Goal: Task Accomplishment & Management: Manage account settings

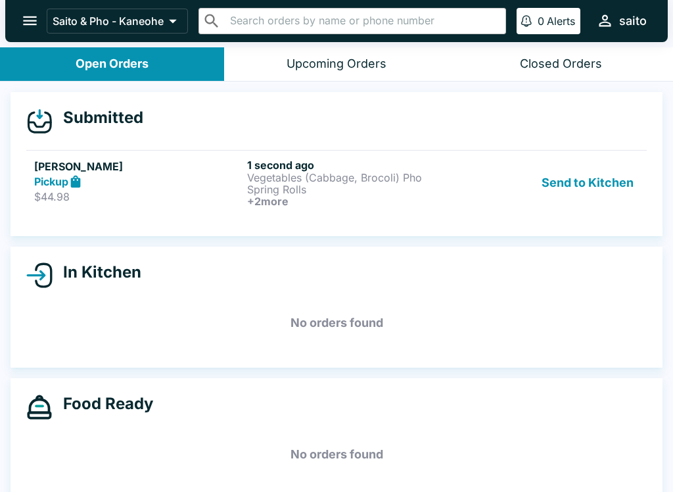
click at [358, 204] on h6 "+ 2 more" at bounding box center [351, 201] width 208 height 12
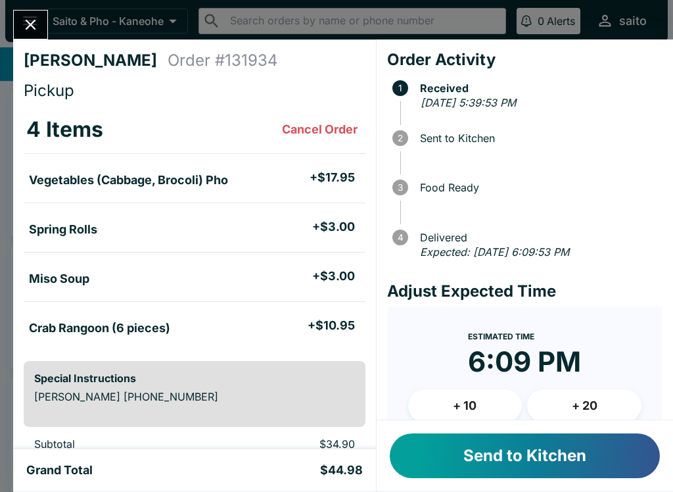
click at [492, 457] on button "Send to Kitchen" at bounding box center [525, 455] width 270 height 45
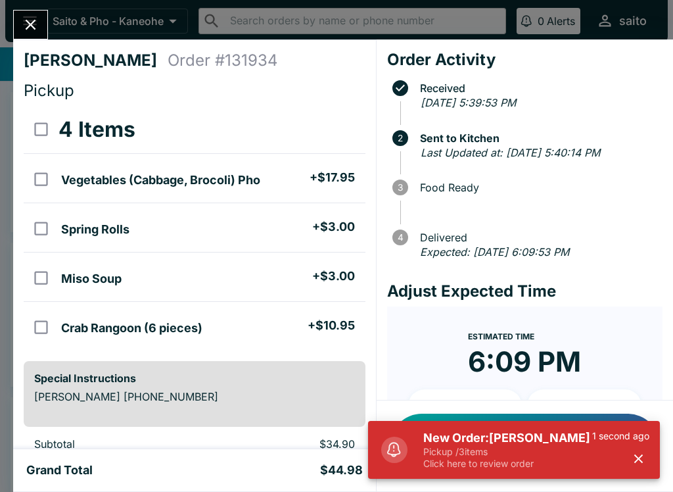
click at [37, 35] on button "Close" at bounding box center [31, 25] width 34 height 28
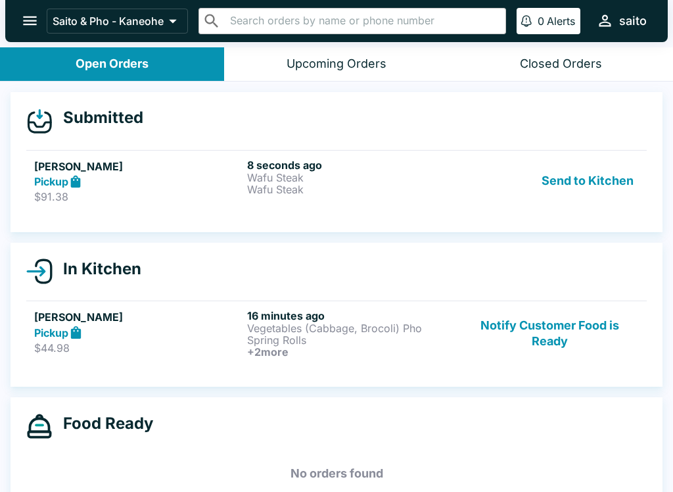
click at [291, 195] on p "Wafu Steak" at bounding box center [351, 189] width 208 height 12
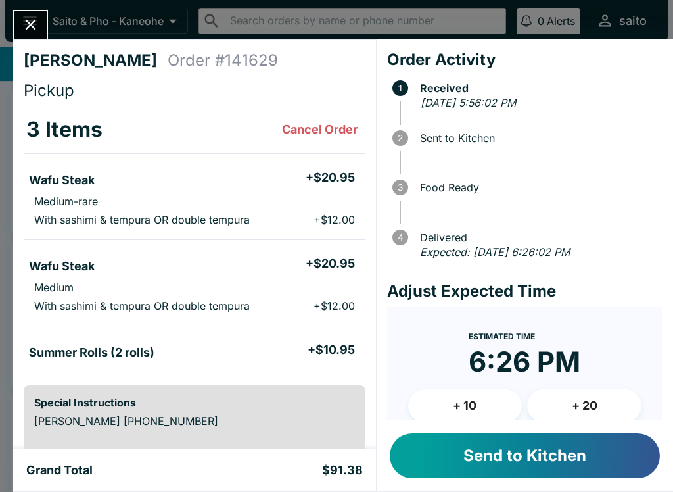
click at [469, 448] on button "Send to Kitchen" at bounding box center [525, 455] width 270 height 45
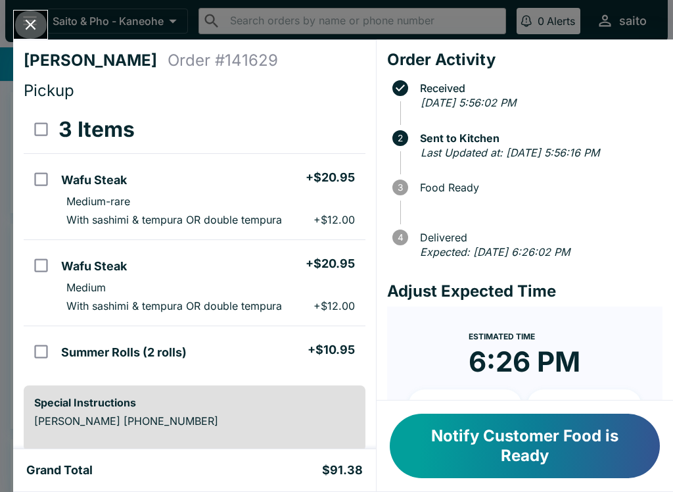
click at [43, 34] on button "Close" at bounding box center [31, 25] width 34 height 28
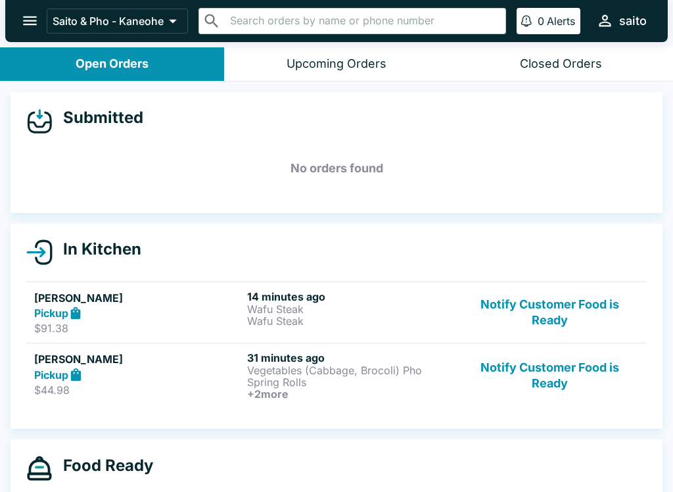
click at [559, 365] on button "Notify Customer Food is Ready" at bounding box center [550, 375] width 178 height 49
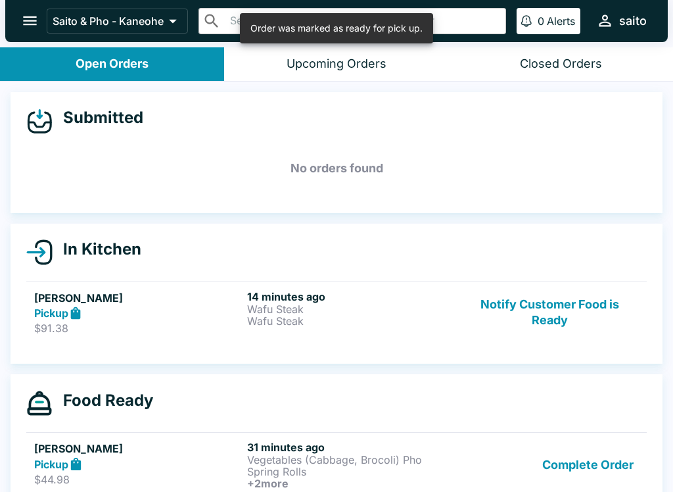
click at [586, 456] on button "Complete Order" at bounding box center [588, 464] width 102 height 49
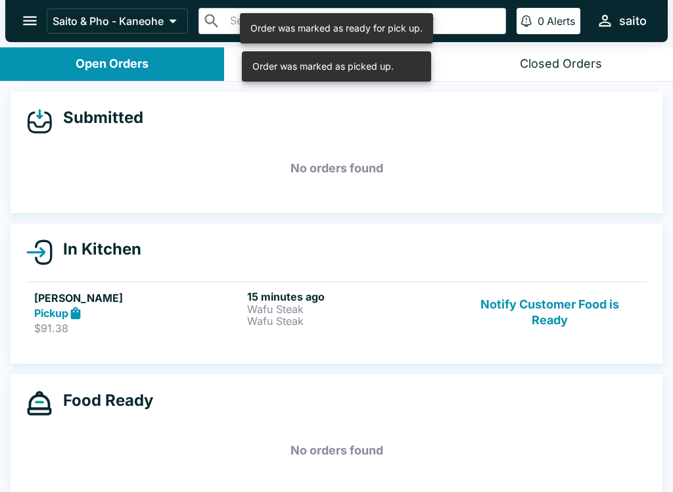
click at [377, 310] on p "Wafu Steak" at bounding box center [351, 309] width 208 height 12
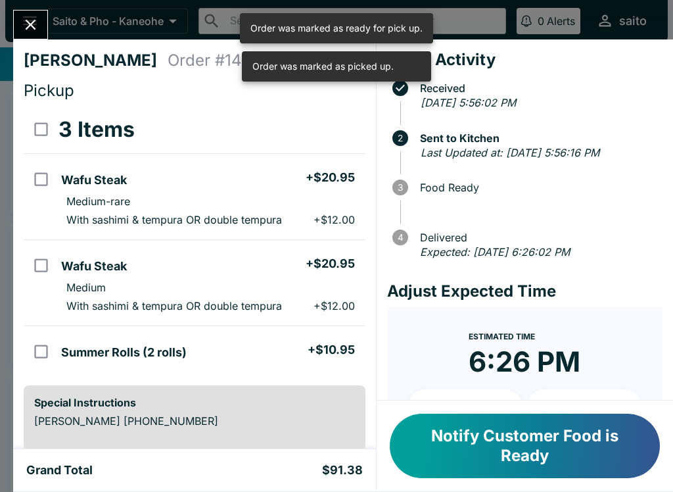
click at [535, 442] on button "Notify Customer Food is Ready" at bounding box center [525, 445] width 270 height 64
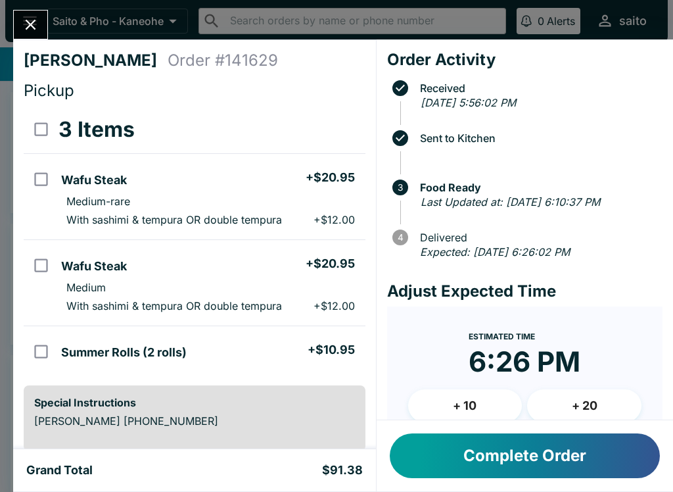
click at [30, 30] on icon "Close" at bounding box center [31, 25] width 18 height 18
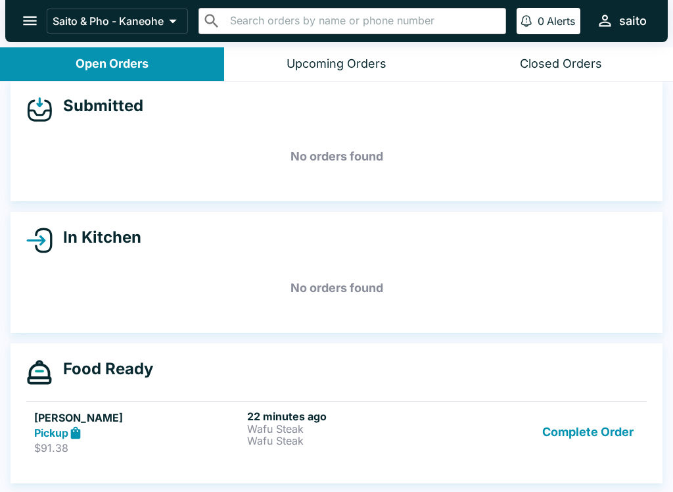
scroll to position [12, 0]
click at [603, 436] on button "Complete Order" at bounding box center [588, 431] width 102 height 45
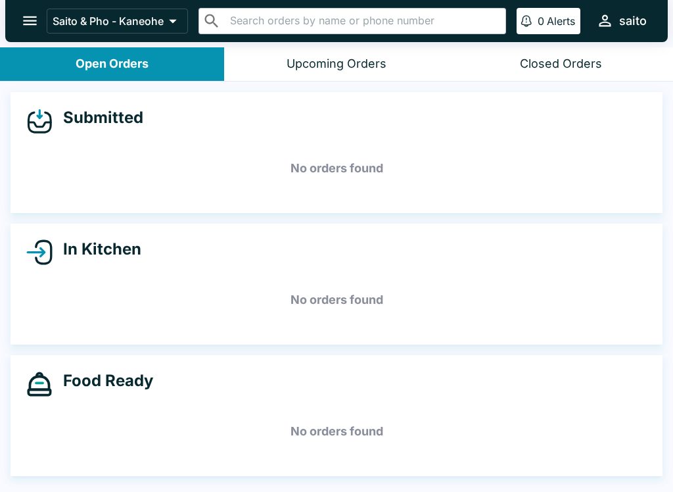
scroll to position [0, 0]
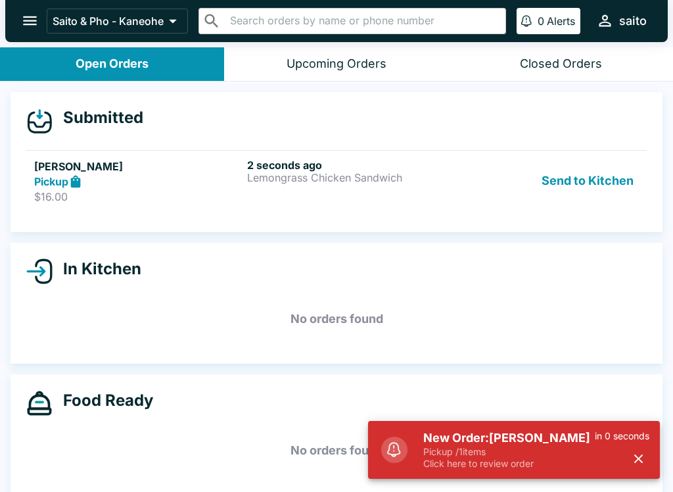
click at [402, 180] on p "Lemongrass Chicken Sandwich" at bounding box center [351, 178] width 208 height 12
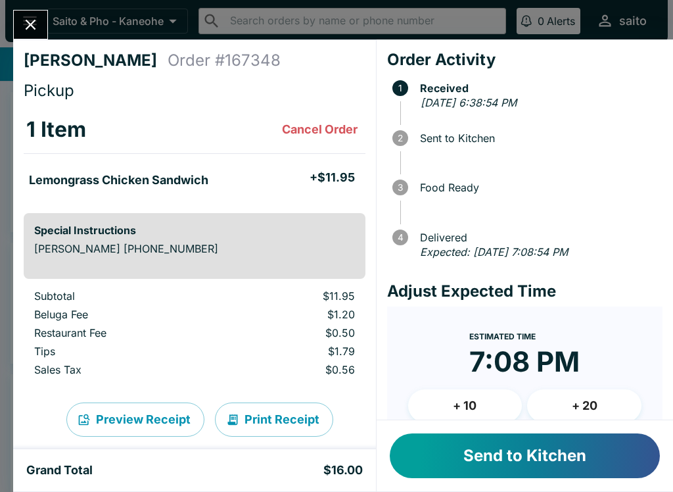
click at [505, 459] on button "Send to Kitchen" at bounding box center [525, 455] width 270 height 45
